Goal: Find specific page/section: Find specific page/section

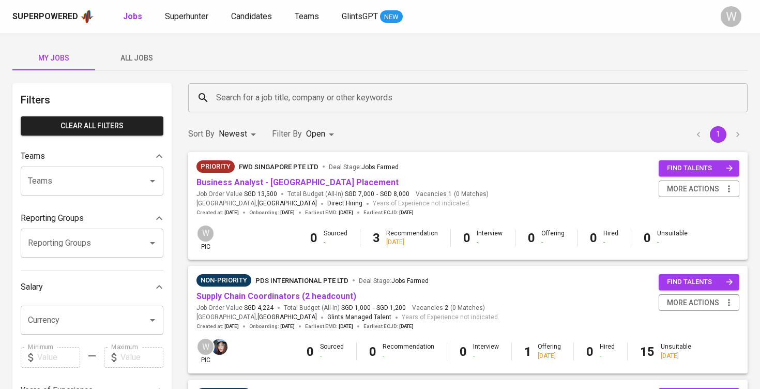
click at [146, 62] on span "All Jobs" at bounding box center [136, 58] width 70 height 13
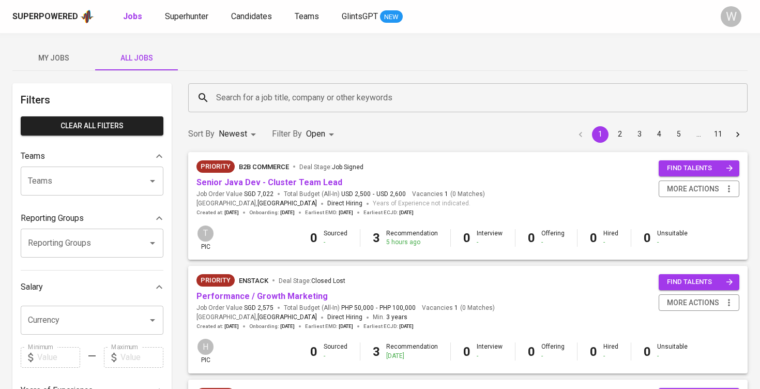
click at [244, 106] on input "Search for a job title, company or other keywords" at bounding box center [471, 98] width 514 height 20
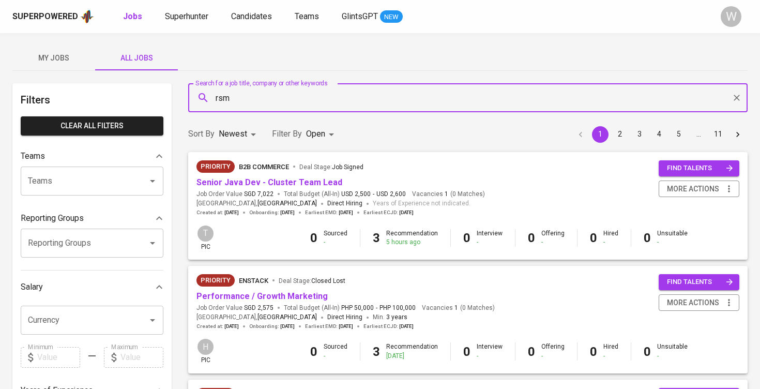
type input "rsm"
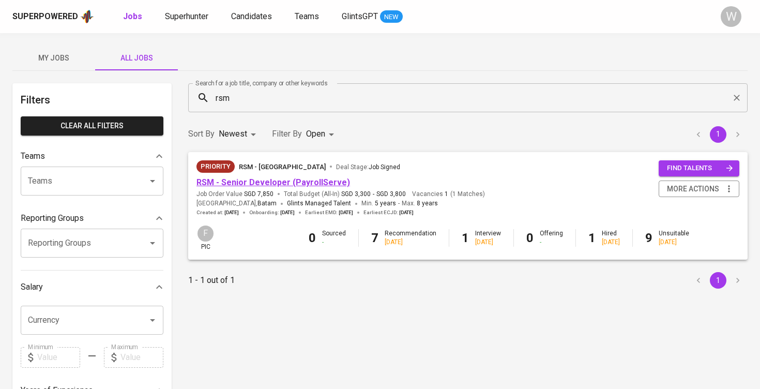
click at [289, 184] on link "RSM - Senior Developer (PayrollServe)" at bounding box center [274, 182] width 154 height 10
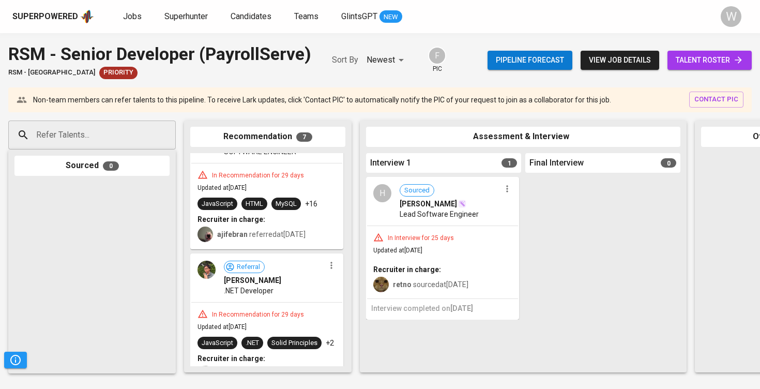
scroll to position [0, 2]
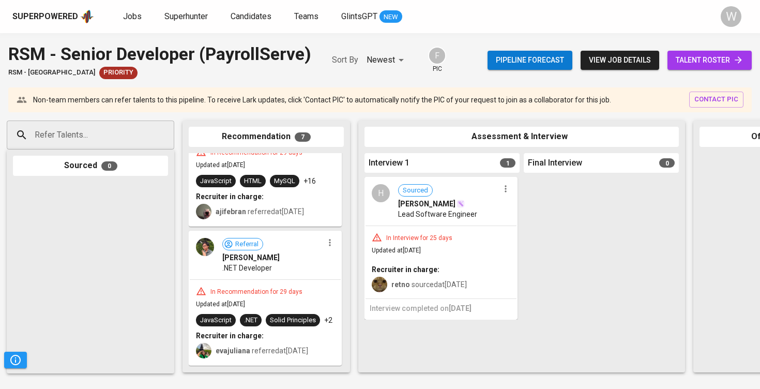
click at [690, 50] on div "Pipeline forecast view job details talent roster" at bounding box center [620, 60] width 264 height 38
click at [690, 59] on span "talent roster" at bounding box center [710, 60] width 68 height 13
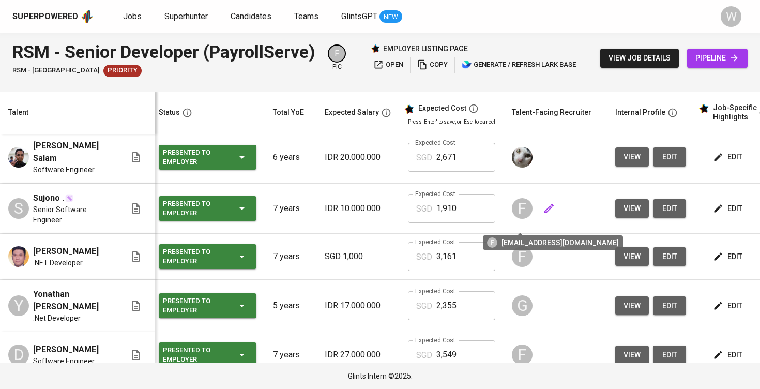
scroll to position [0, 5]
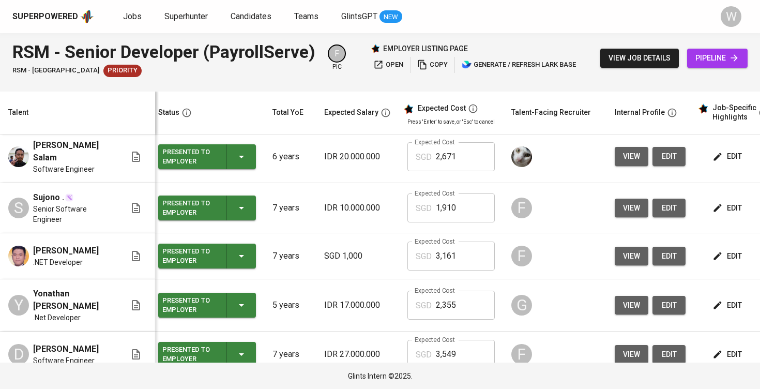
click at [142, 23] on div "Superpowered Jobs Superhunter Candidates Teams GlintsGPT NEW" at bounding box center [363, 17] width 703 height 16
click at [136, 17] on span "Jobs" at bounding box center [132, 16] width 19 height 10
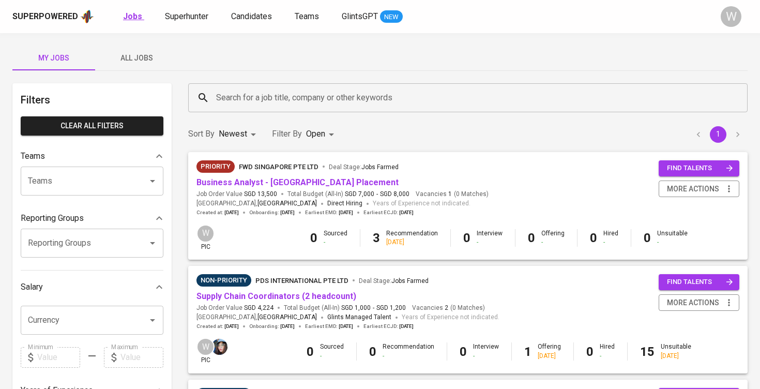
click at [124, 22] on link "Jobs" at bounding box center [133, 16] width 21 height 13
type input "OPEN"
